Goal: Transaction & Acquisition: Purchase product/service

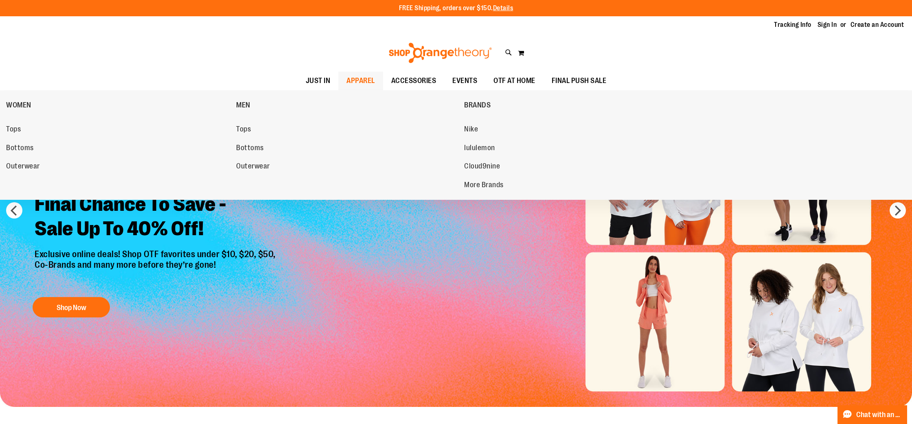
click at [360, 77] on span "APPAREL" at bounding box center [361, 81] width 29 height 18
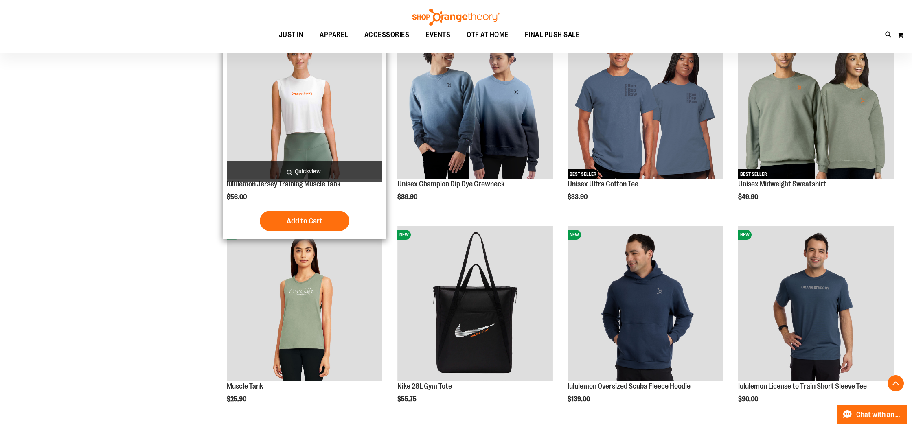
scroll to position [751, 0]
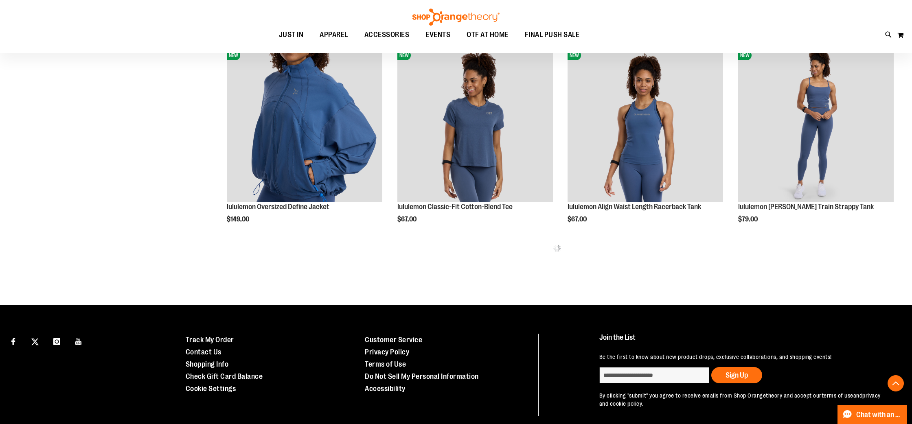
scroll to position [1133, 0]
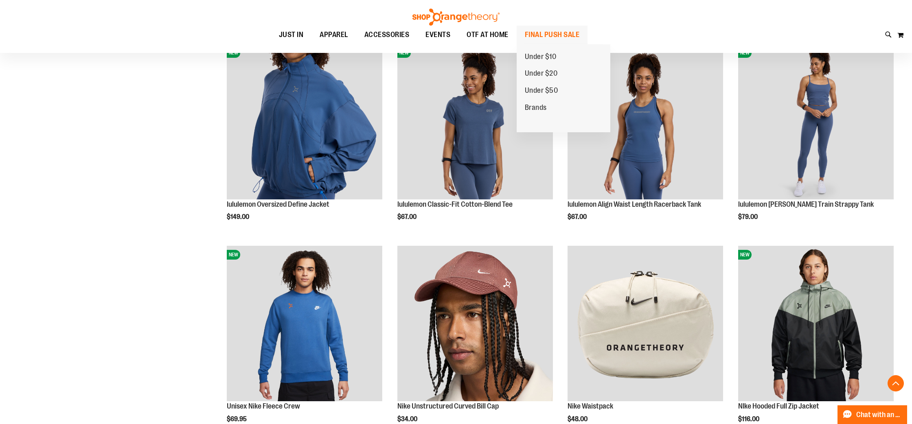
click at [574, 33] on span "FINAL PUSH SALE" at bounding box center [552, 35] width 55 height 18
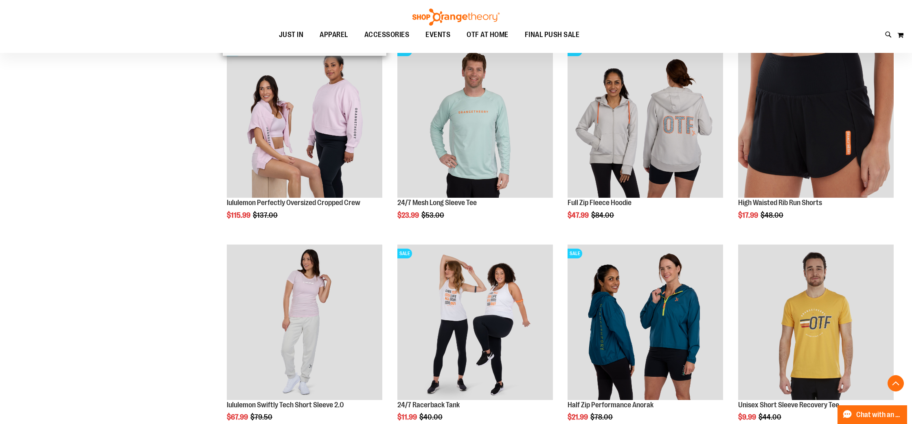
scroll to position [336, 0]
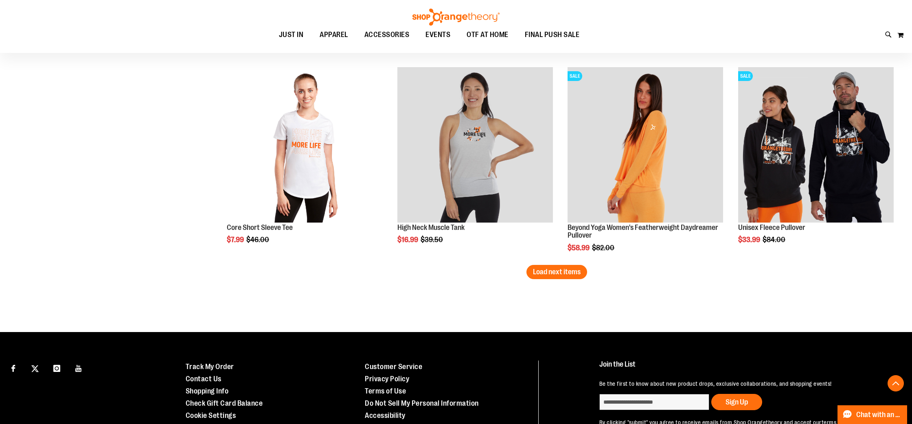
scroll to position [1718, 0]
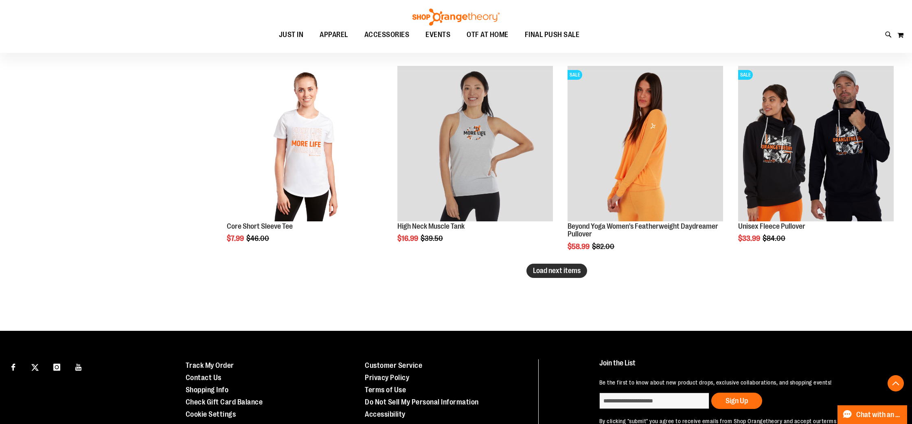
click at [574, 274] on span "Load next items" at bounding box center [557, 271] width 48 height 8
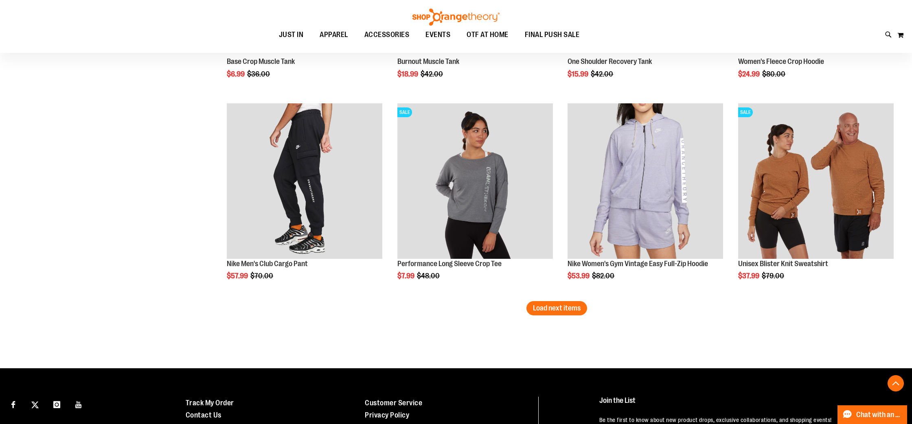
scroll to position [2292, 0]
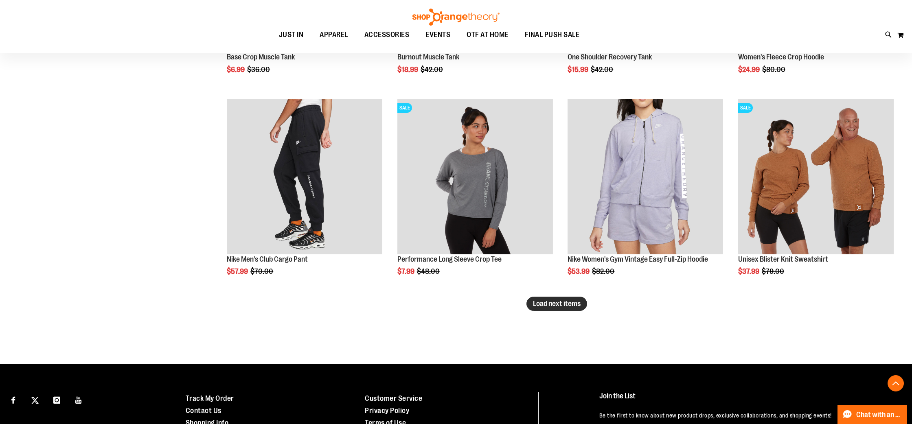
click at [575, 307] on span "Load next items" at bounding box center [557, 304] width 48 height 8
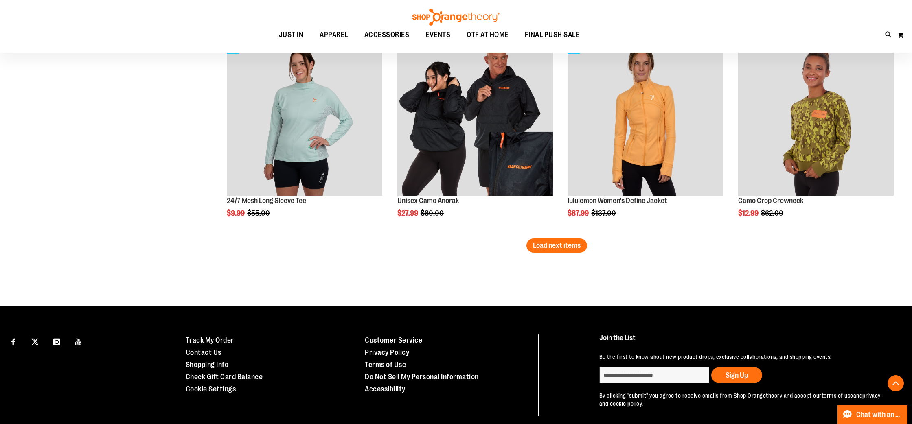
scroll to position [2990, 0]
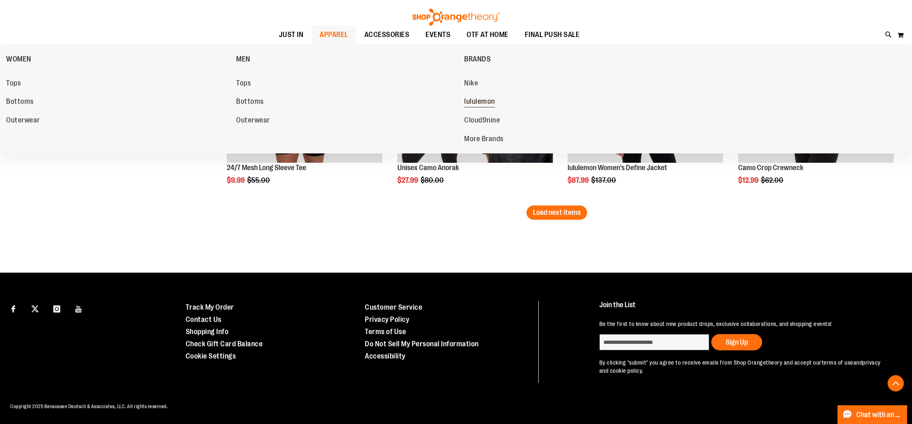
click at [487, 105] on span "lululemon" at bounding box center [479, 102] width 31 height 10
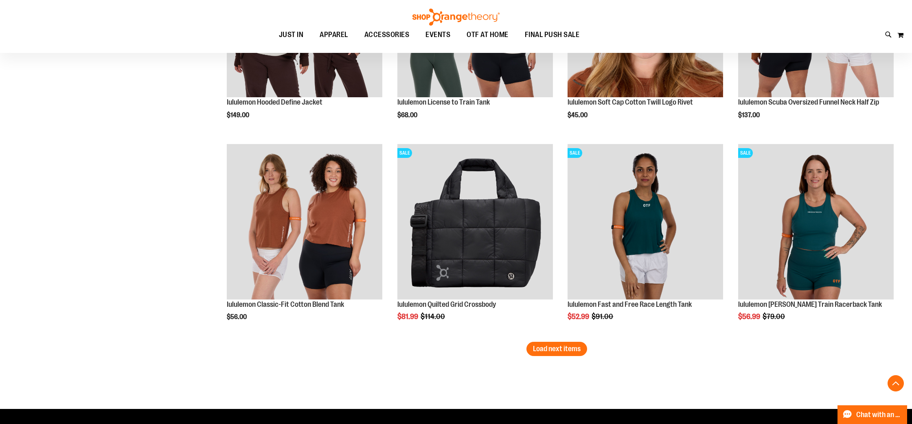
scroll to position [1640, 0]
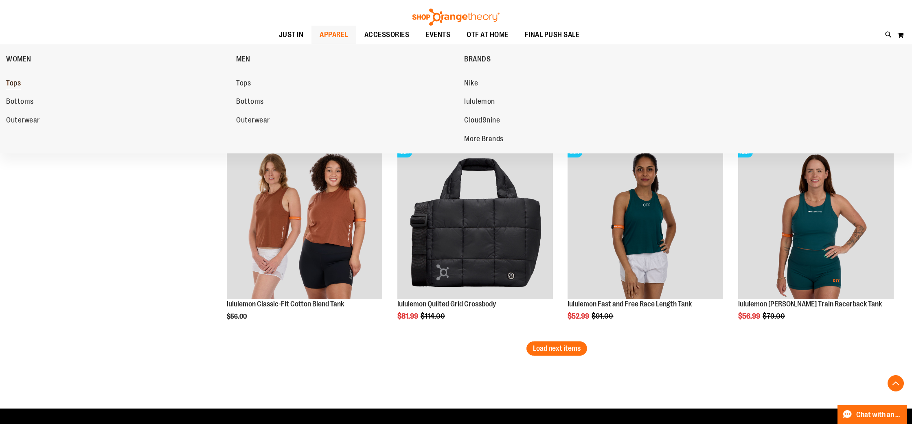
click at [11, 88] on span "Tops" at bounding box center [13, 84] width 15 height 10
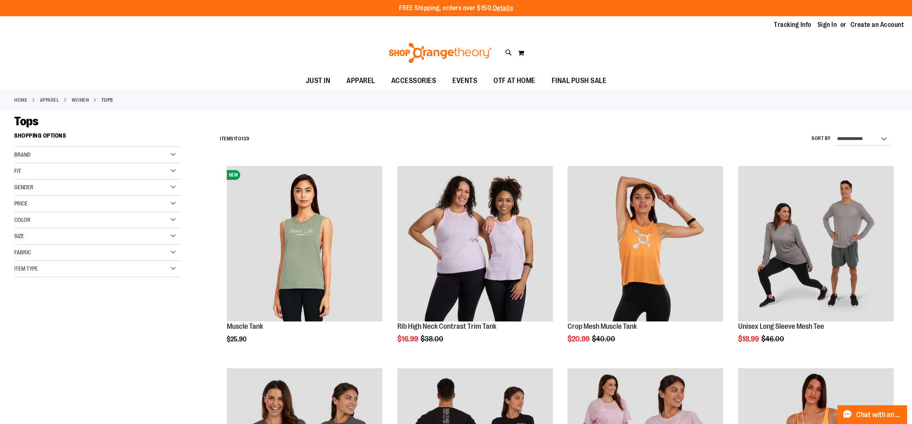
click at [50, 168] on div "Fit" at bounding box center [97, 171] width 167 height 16
click at [71, 158] on div "Brand" at bounding box center [97, 155] width 167 height 16
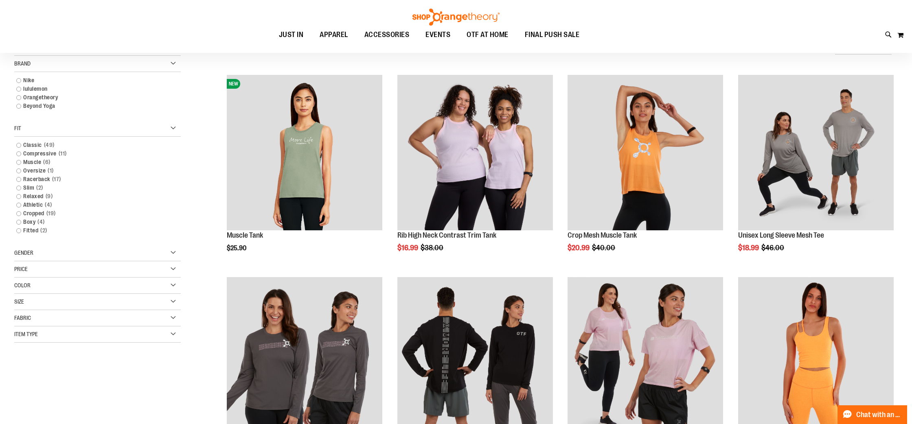
scroll to position [98, 0]
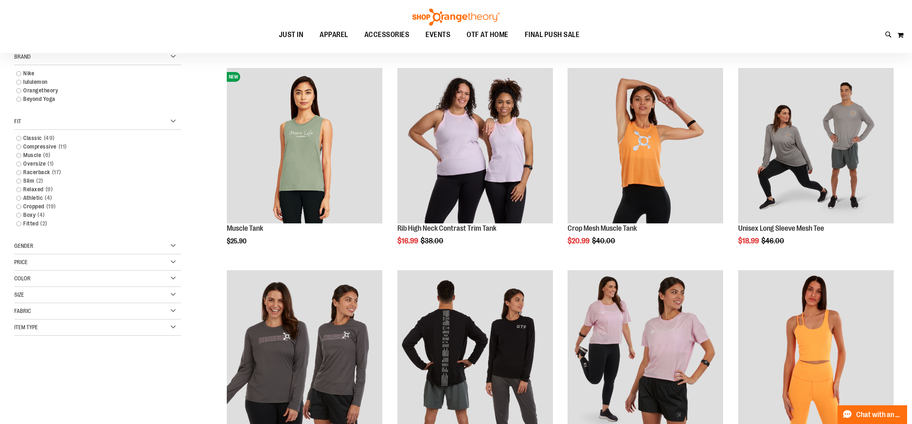
click at [55, 331] on div "Item Type" at bounding box center [97, 328] width 167 height 16
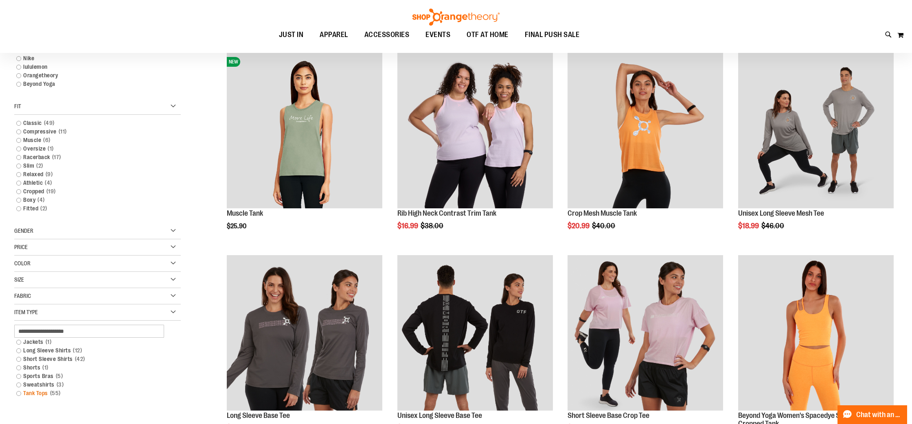
click at [20, 393] on link "Tank Tops 55 items" at bounding box center [92, 393] width 160 height 9
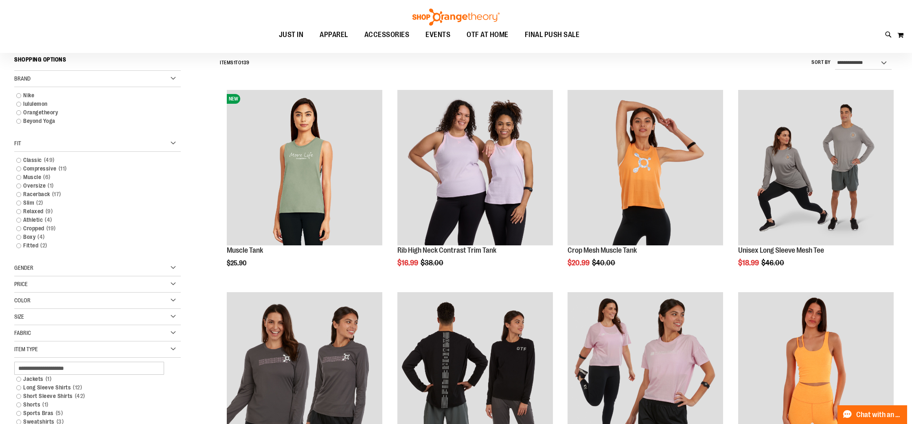
scroll to position [139, 0]
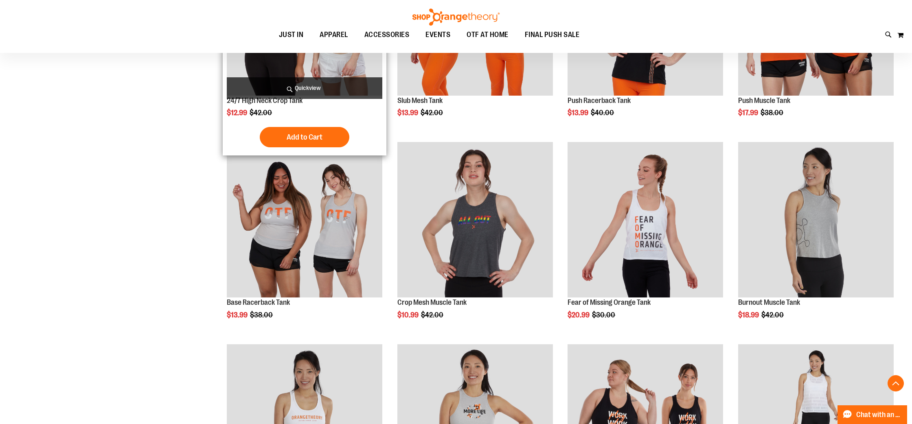
scroll to position [648, 0]
